Goal: Check status: Check status

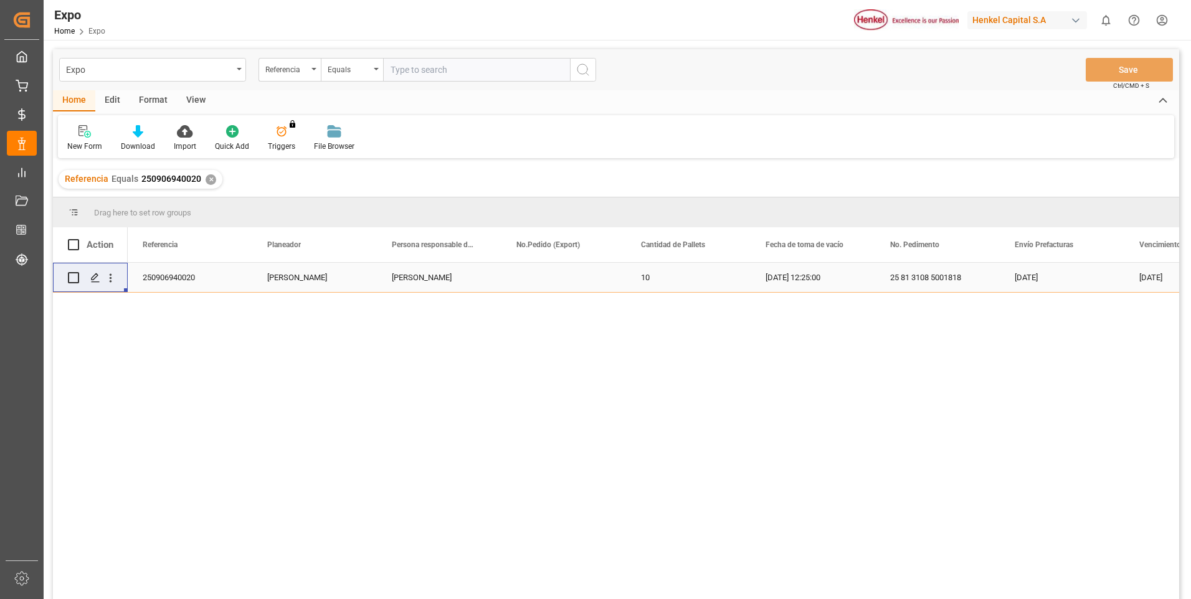
click at [209, 179] on div "✕" at bounding box center [211, 179] width 11 height 11
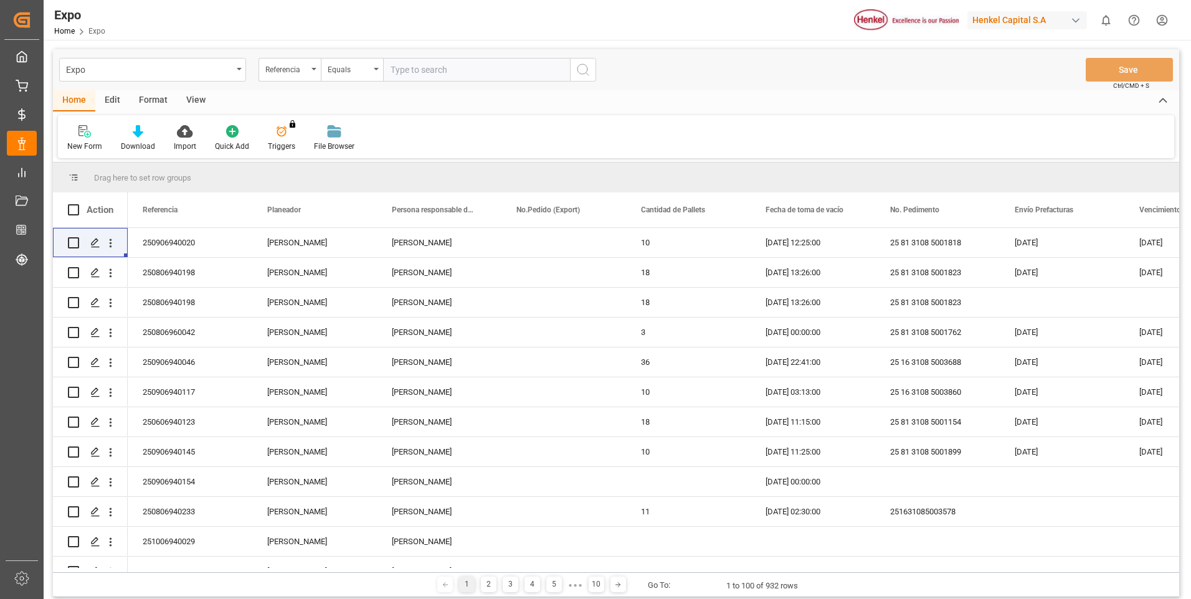
click at [437, 67] on input "text" at bounding box center [476, 70] width 187 height 24
paste input "250906940040"
type input "250906940040"
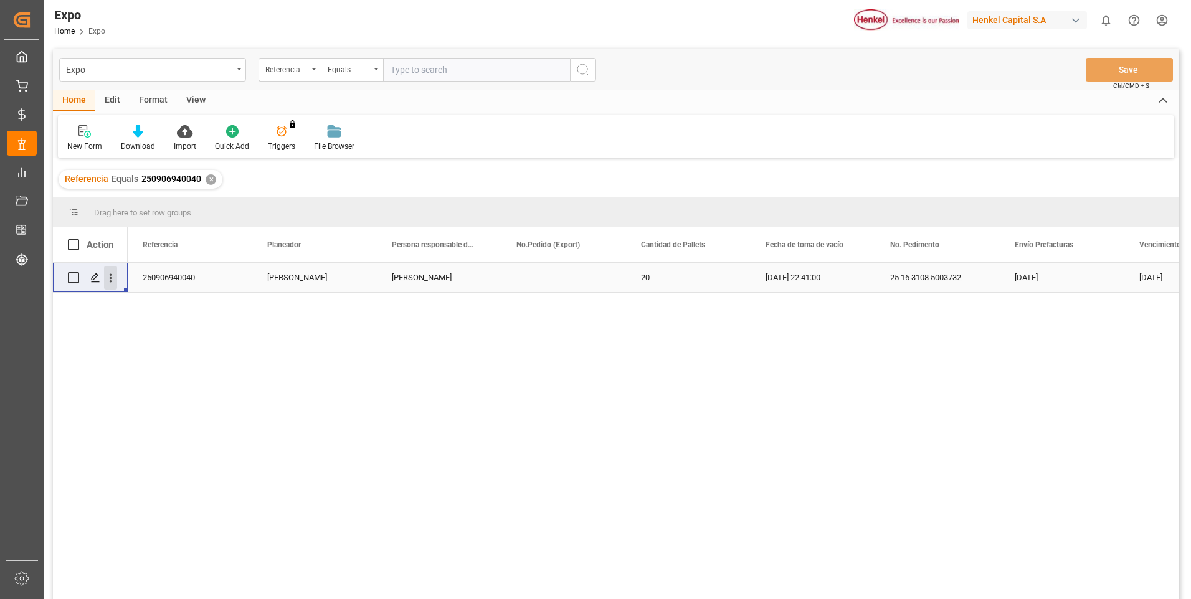
click at [110, 279] on icon "open menu" at bounding box center [110, 278] width 13 height 13
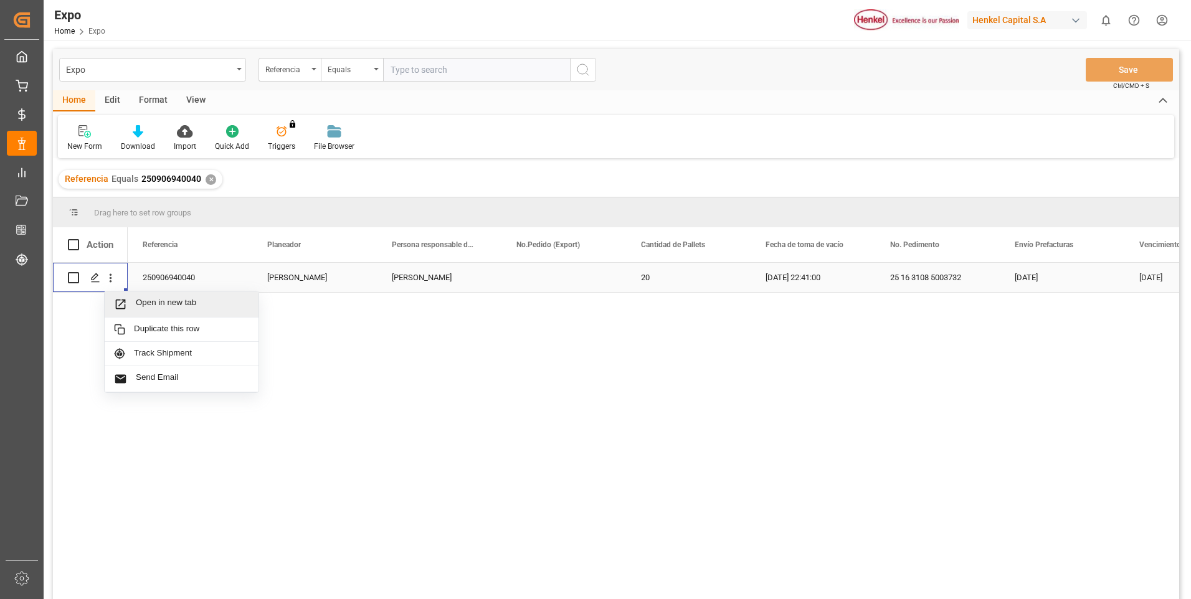
click at [194, 309] on span "Open in new tab" at bounding box center [192, 304] width 113 height 13
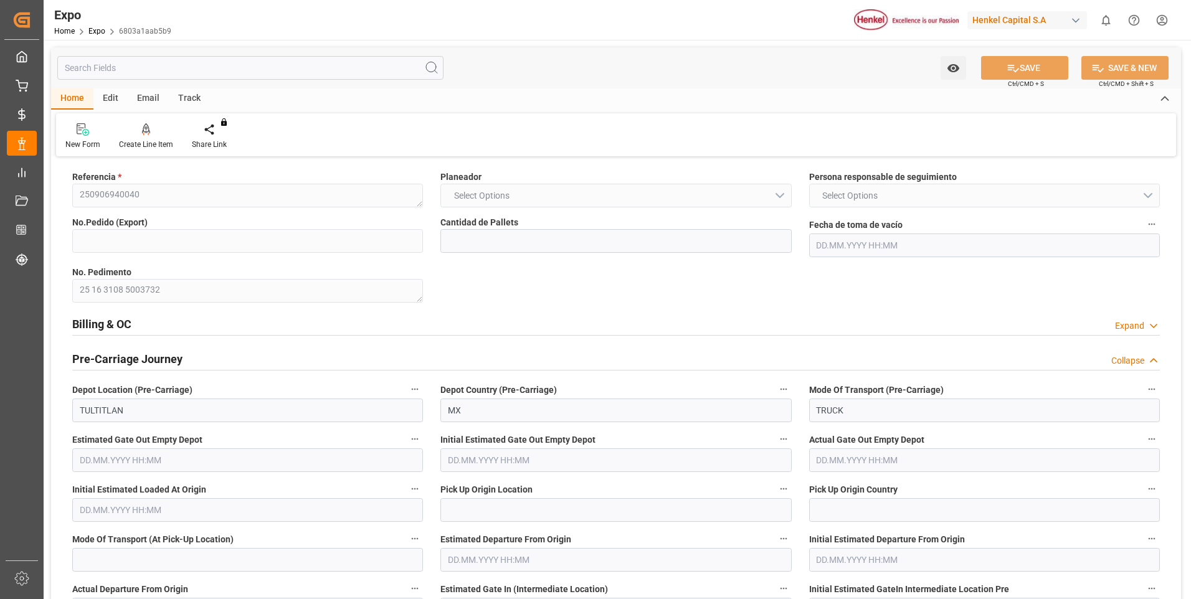
type input "20"
type input "9937311"
type input "[DATE] 22:41"
type input "[DATE] 12:40"
type input "[DATE] 15:00"
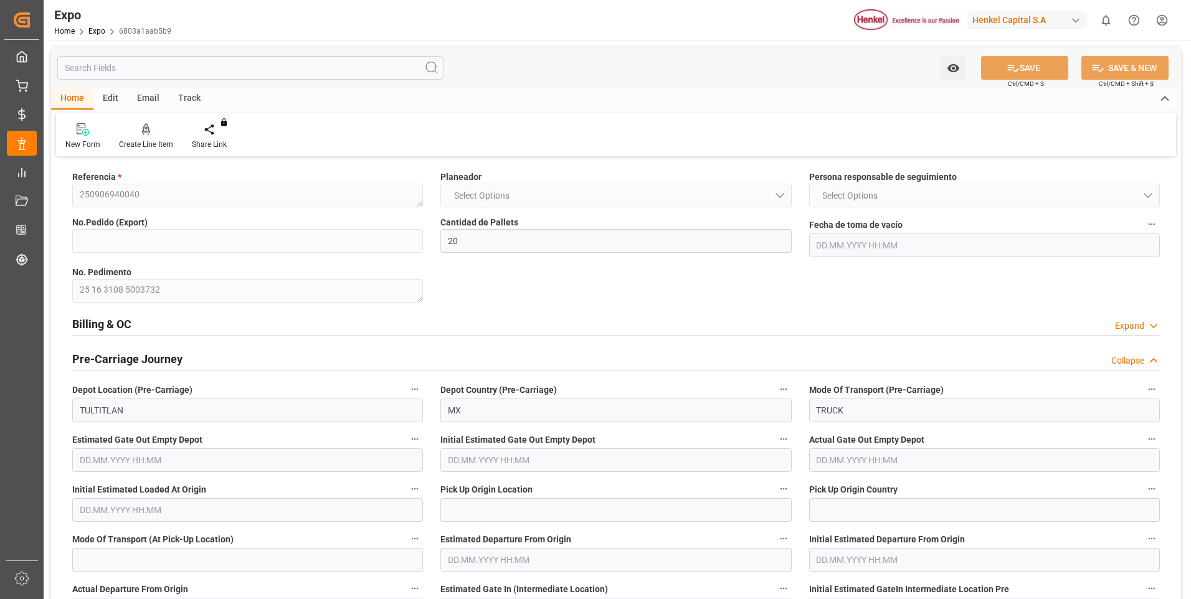
type input "[DATE] 15:00"
type input "[DATE] 09:36"
type input "[DATE] 06:00"
type input "[DATE] 19:31"
type input "[DATE] 15:00"
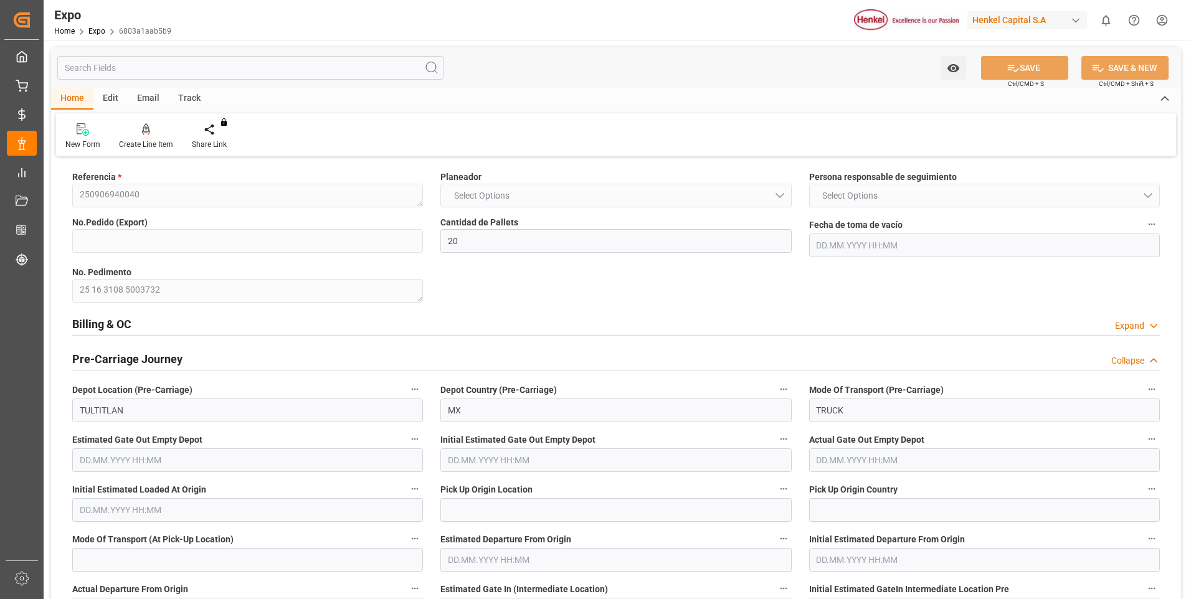
type input "[DATE] 15:11"
type input "[DATE] 01:39"
type input "[DATE] 19:16"
type input "[DATE] 01:39"
click at [1121, 320] on div "Expand" at bounding box center [1129, 326] width 29 height 13
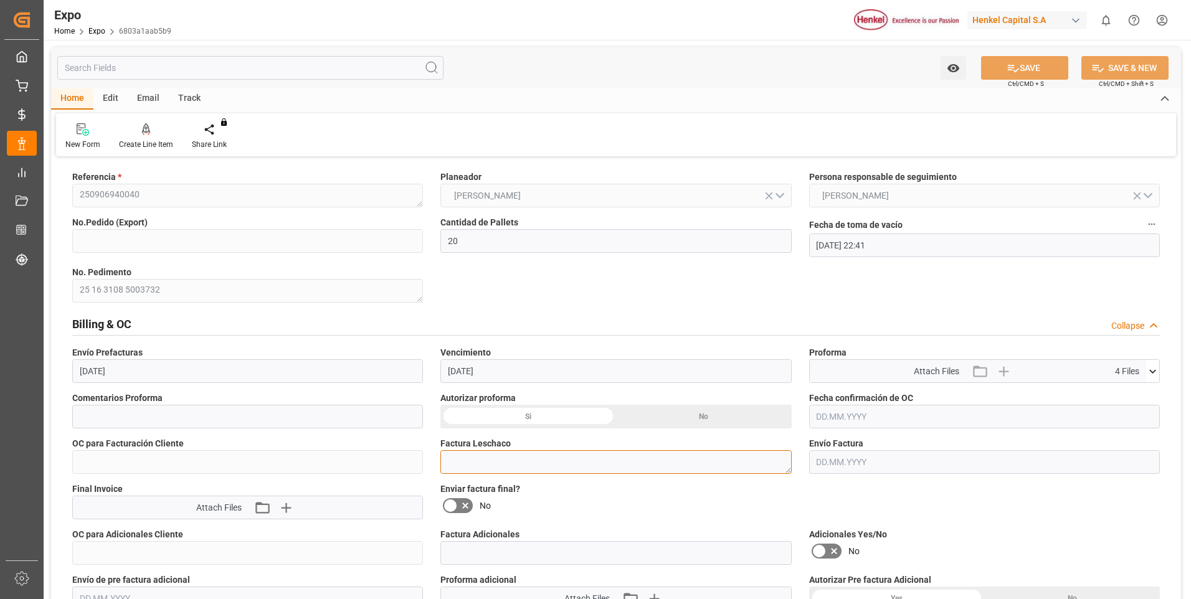
drag, startPoint x: 482, startPoint y: 459, endPoint x: 508, endPoint y: 462, distance: 26.4
click at [482, 461] on textarea at bounding box center [615, 462] width 351 height 24
paste textarea "LM455423"
type textarea "LM455423"
click at [1027, 66] on button "SAVE" at bounding box center [1024, 68] width 87 height 24
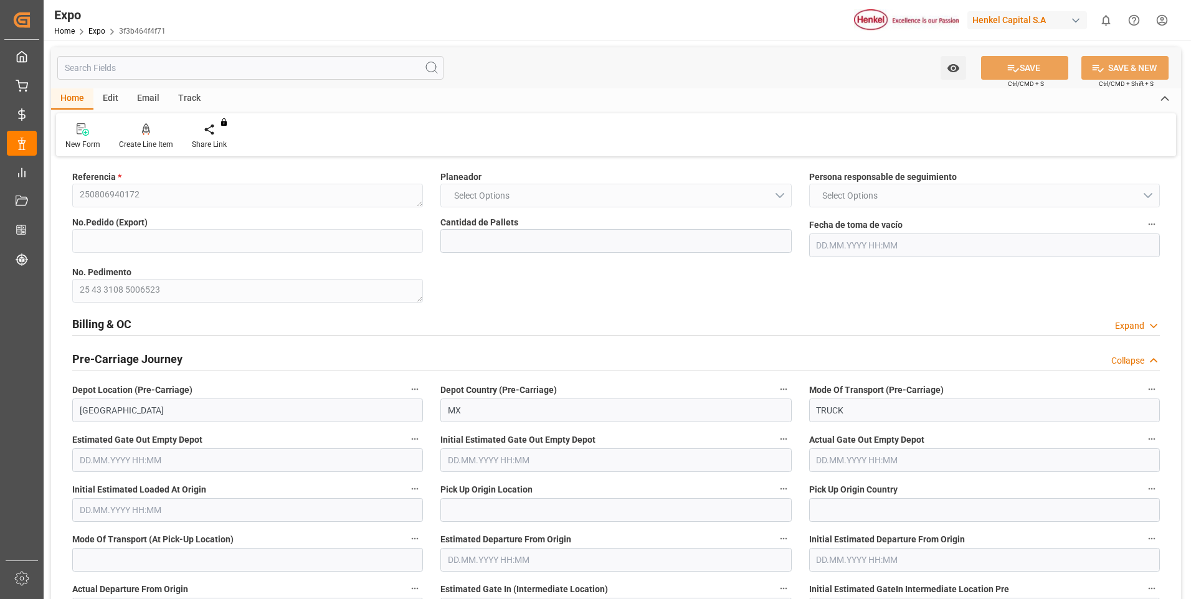
type input "28"
type input "9406922"
type input "13.08.2025 08:02"
type input "09.08.2025 10:42"
type input "20.08.2025 21:34"
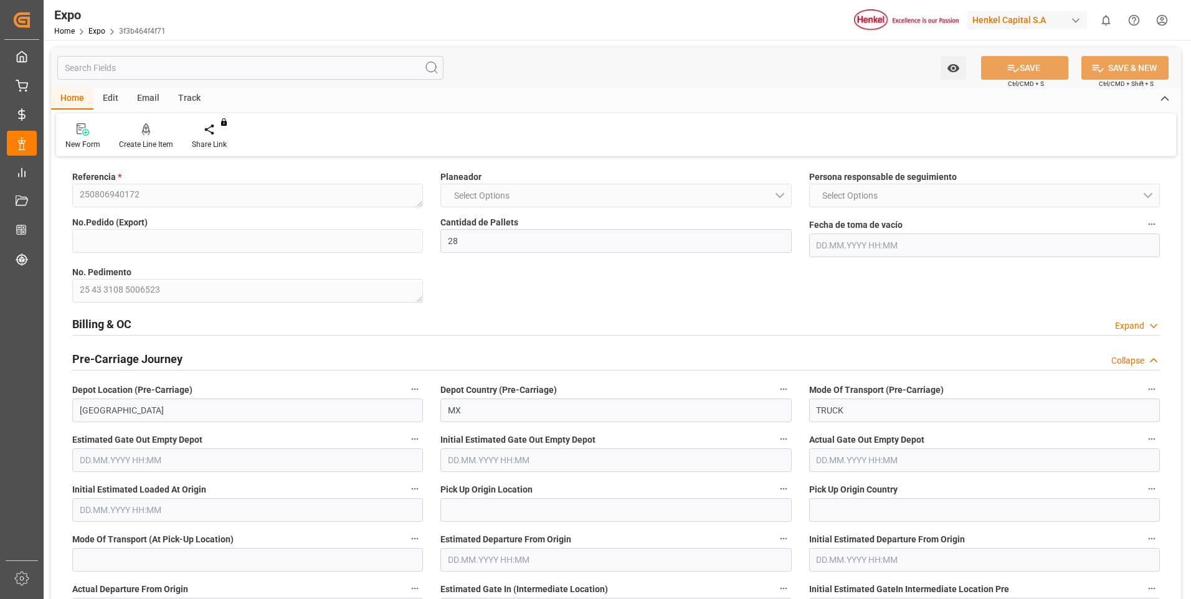
type input "21.08.2025 05:00"
type input "21.08.2025 02:37"
type input "25.08.2025 09:00"
type input "25.08.2025 11:09"
type input "25.08.2025 20:14"
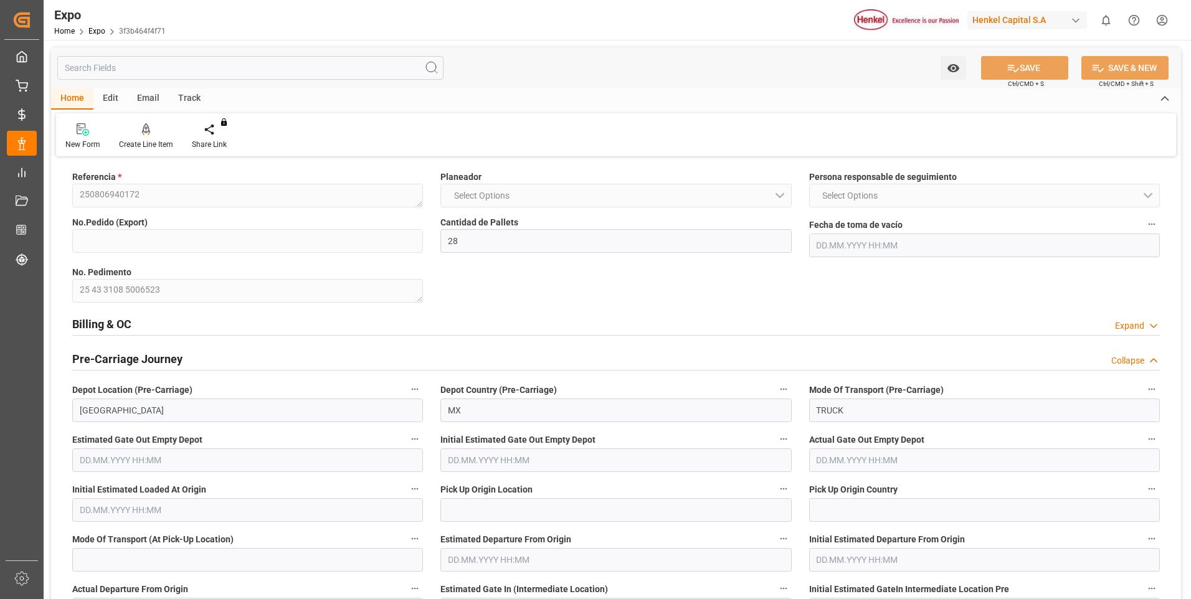
type input "25.08.2025 12:45"
type input "29.08.2025 12:45"
drag, startPoint x: 1152, startPoint y: 330, endPoint x: 987, endPoint y: 375, distance: 171.1
click at [1151, 330] on icon at bounding box center [1154, 326] width 12 height 13
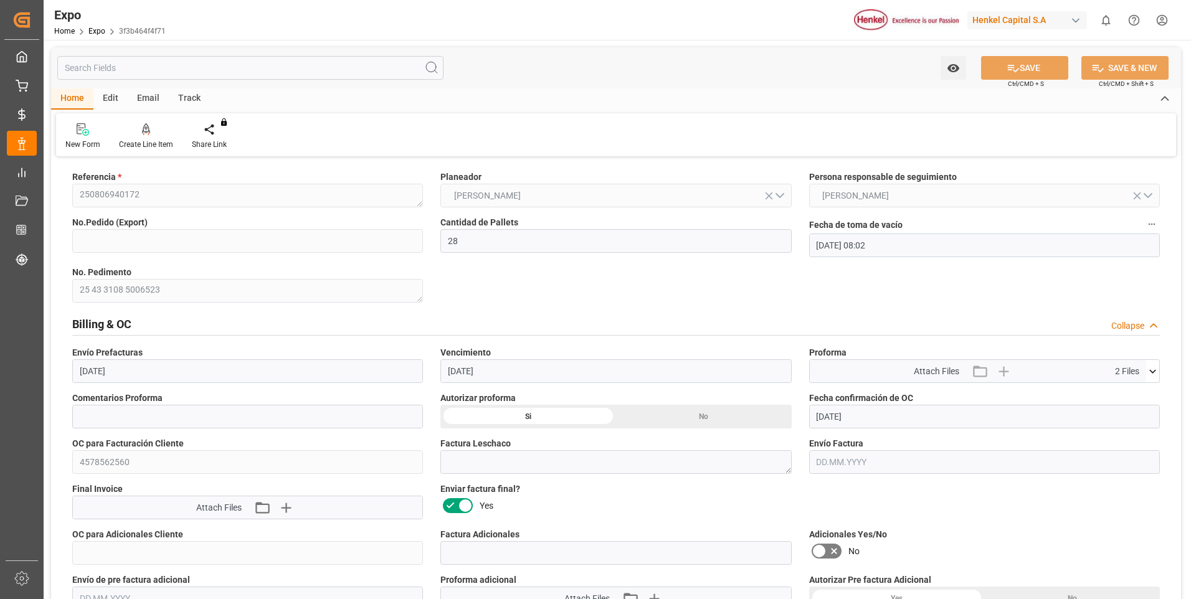
click at [72, 459] on div "OC para Facturación Cliente 4578562560" at bounding box center [248, 455] width 368 height 45
click at [67, 189] on div "Referencia * 250806940172" at bounding box center [248, 188] width 368 height 45
click at [71, 184] on div "Referencia * 250806940172" at bounding box center [248, 188] width 368 height 45
